Goal: Task Accomplishment & Management: Complete application form

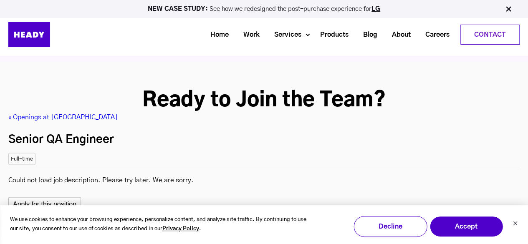
scroll to position [2251, 0]
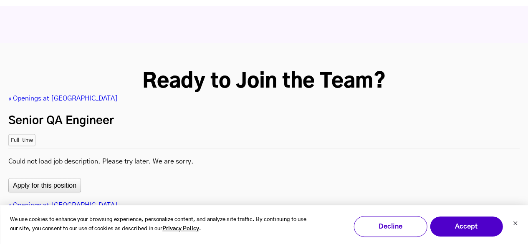
click at [57, 201] on link "« Openings at [GEOGRAPHIC_DATA]" at bounding box center [62, 204] width 109 height 7
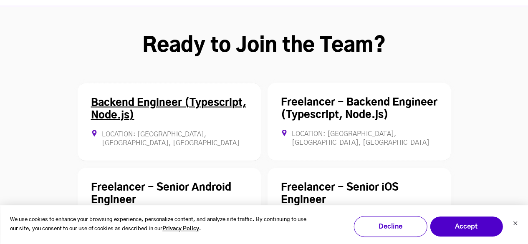
scroll to position [2373, 0]
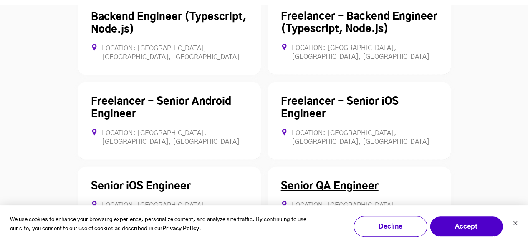
click at [305, 181] on link "Senior QA Engineer" at bounding box center [330, 186] width 98 height 10
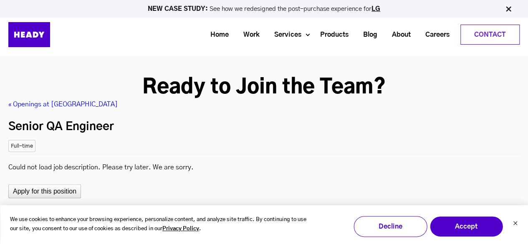
scroll to position [2238, 0]
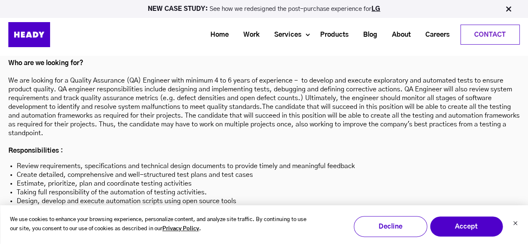
scroll to position [2410, 0]
